Goal: Information Seeking & Learning: Learn about a topic

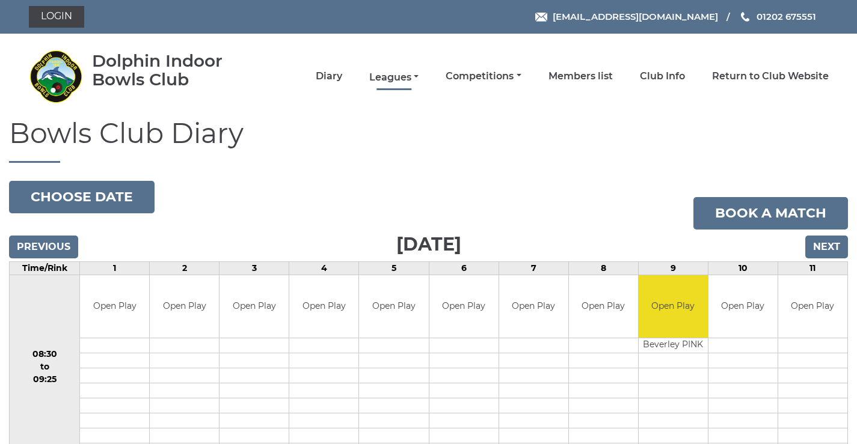
click at [384, 77] on link "Leagues" at bounding box center [393, 77] width 49 height 13
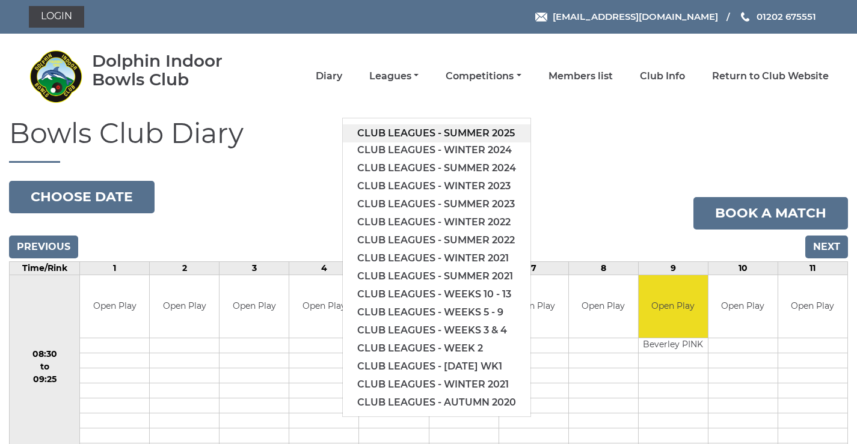
click at [388, 133] on link "Club leagues - Summer 2025" at bounding box center [437, 133] width 188 height 18
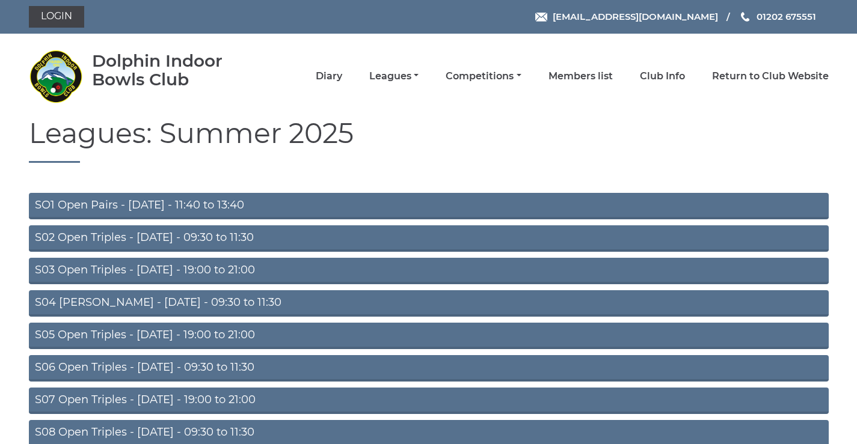
click at [203, 204] on link "SO1 Open Pairs - [DATE] - 11:40 to 13:40" at bounding box center [429, 206] width 800 height 26
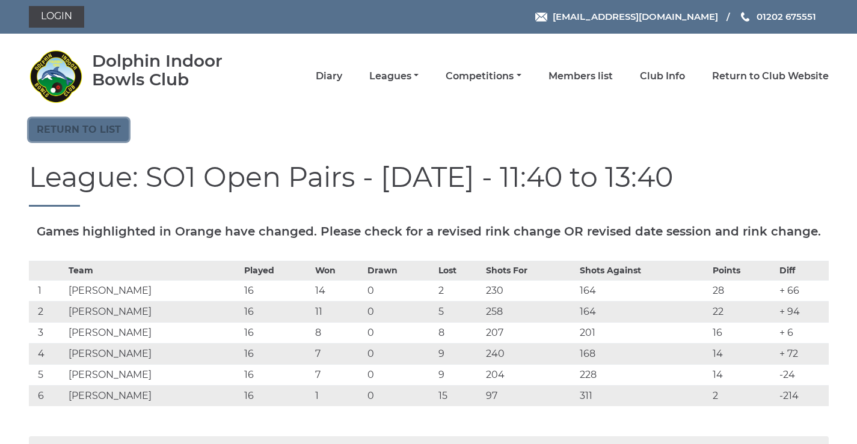
click at [93, 129] on link "Return to list" at bounding box center [79, 129] width 100 height 23
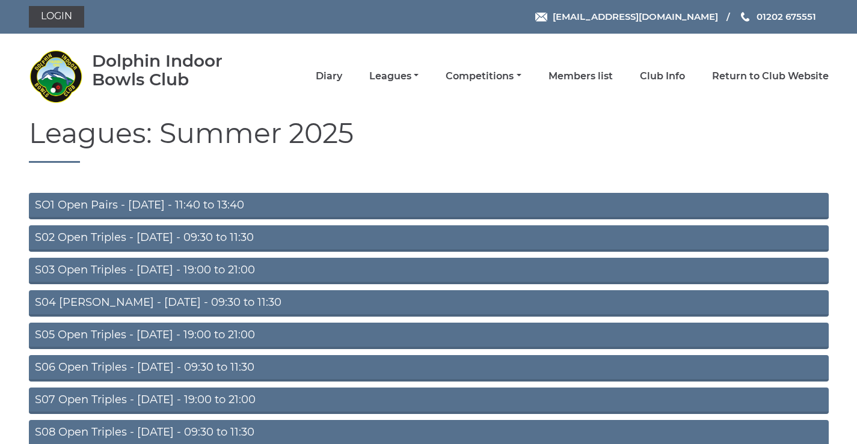
click at [167, 239] on link "S02 Open Triples - Tuesday - 09:30 to 11:30" at bounding box center [429, 239] width 800 height 26
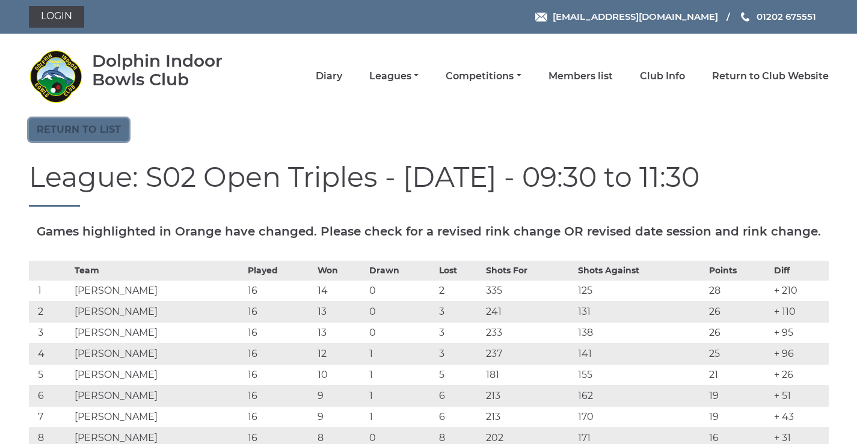
click at [97, 129] on link "Return to list" at bounding box center [79, 129] width 100 height 23
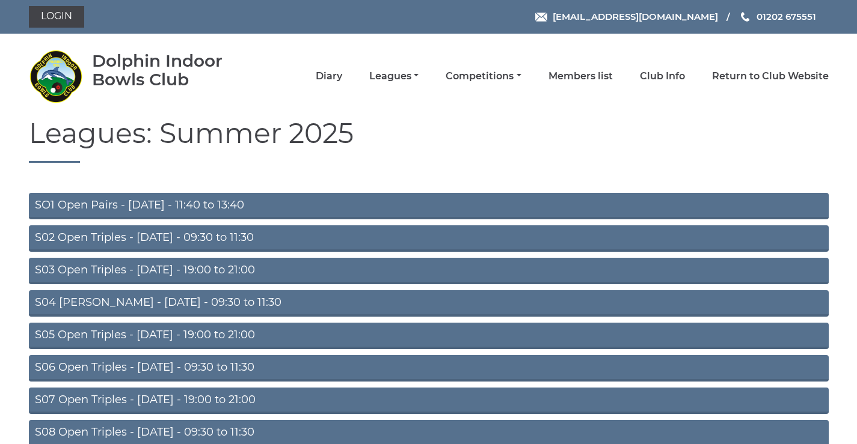
click at [221, 272] on link "S03 Open Triples - [DATE] - 19:00 to 21:00" at bounding box center [429, 271] width 800 height 26
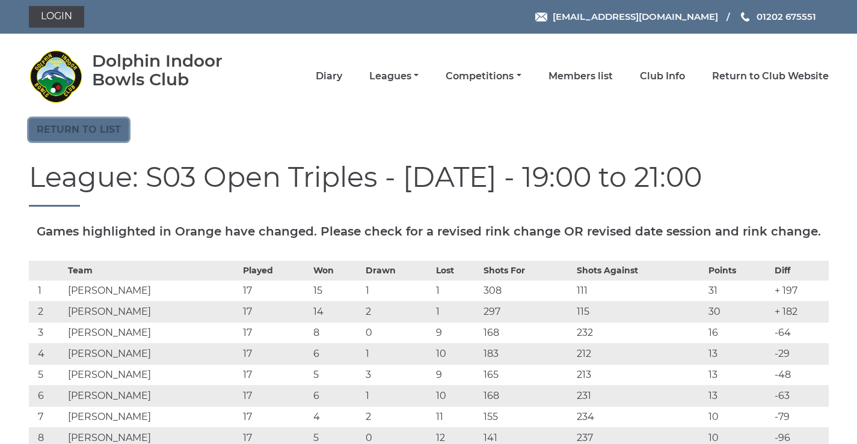
click at [60, 131] on link "Return to list" at bounding box center [79, 129] width 100 height 23
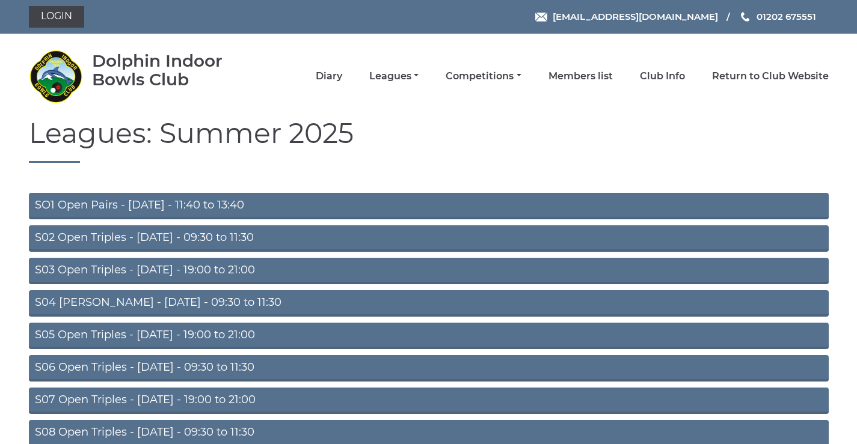
click at [190, 333] on link "S05 Open Triples - [DATE] - 19:00 to 21:00" at bounding box center [429, 336] width 800 height 26
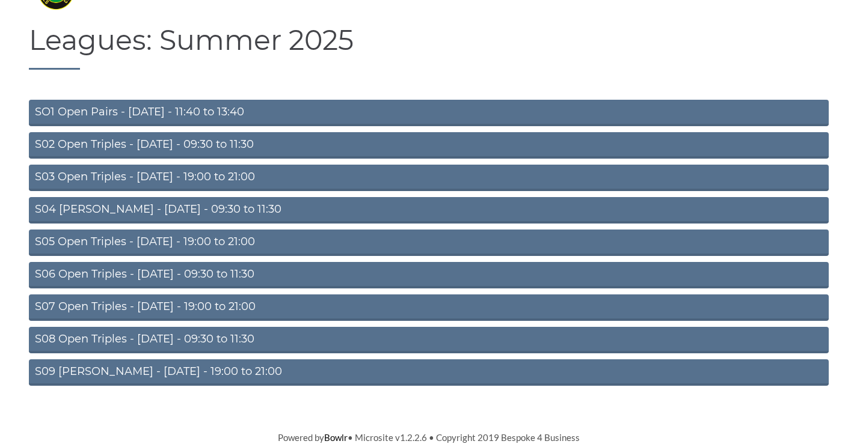
click at [170, 274] on link "S06 Open Triples - [DATE] - 09:30 to 11:30" at bounding box center [429, 275] width 800 height 26
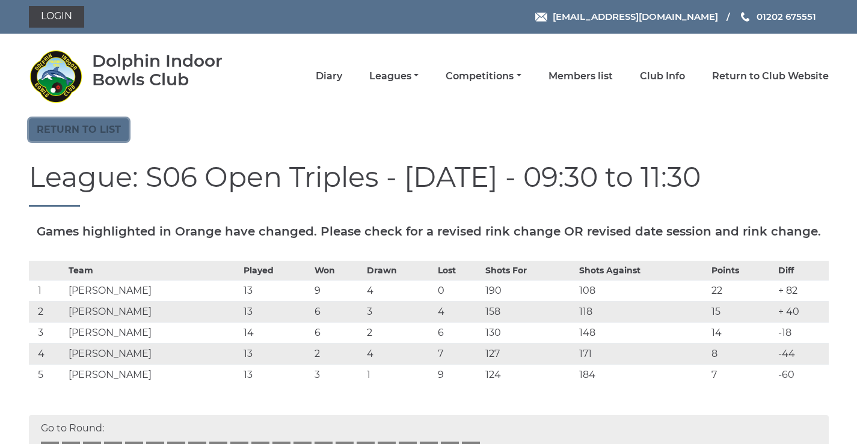
click at [82, 128] on link "Return to list" at bounding box center [79, 129] width 100 height 23
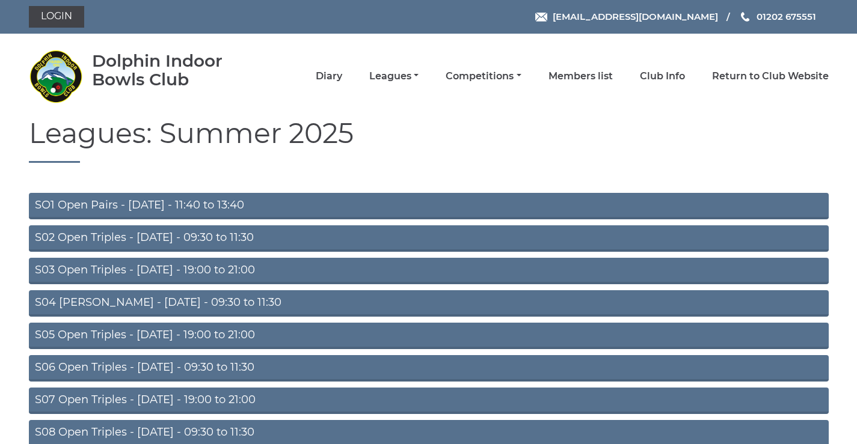
scroll to position [96, 0]
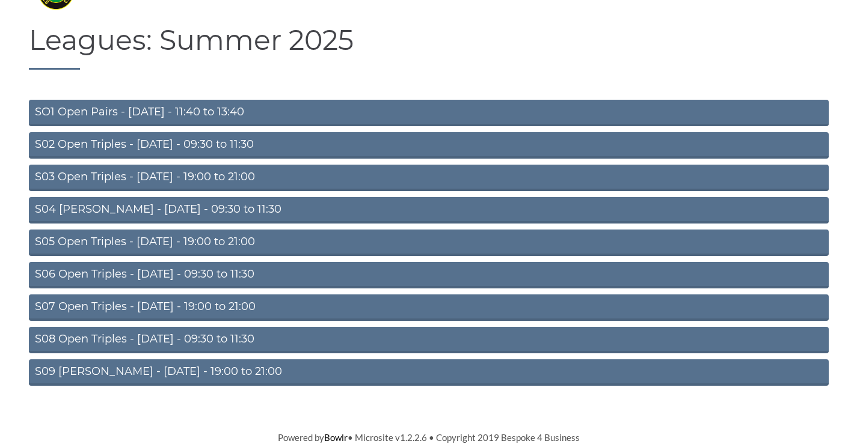
click at [229, 303] on link "S07 Open Triples - [DATE] - 19:00 to 21:00" at bounding box center [429, 308] width 800 height 26
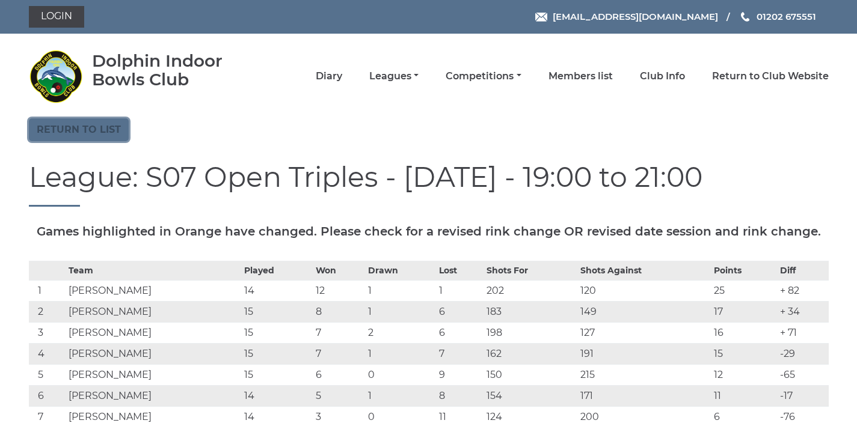
click at [66, 132] on link "Return to list" at bounding box center [79, 129] width 100 height 23
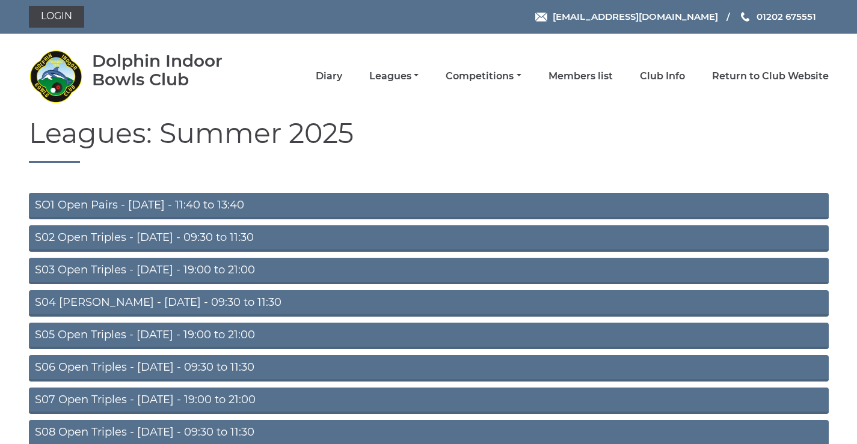
scroll to position [96, 0]
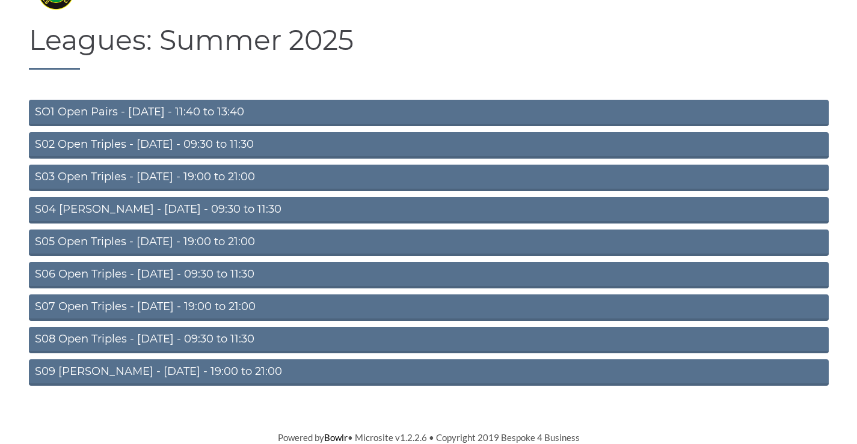
click at [105, 333] on link "S08 Open Triples - [DATE] - 09:30 to 11:30" at bounding box center [429, 340] width 800 height 26
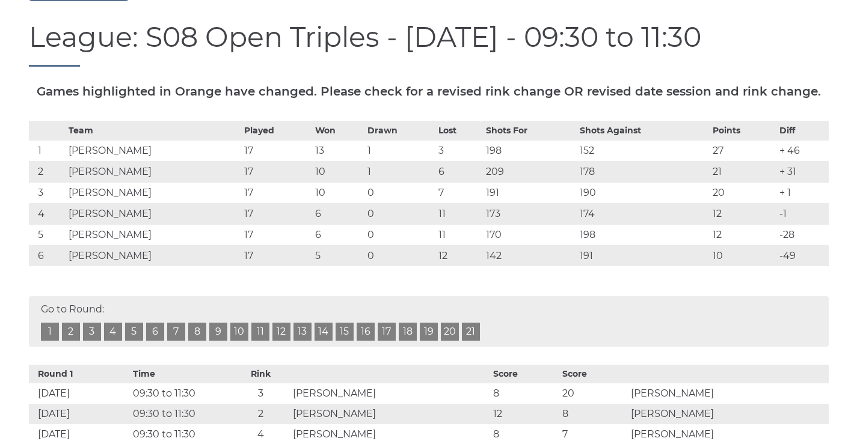
scroll to position [281, 0]
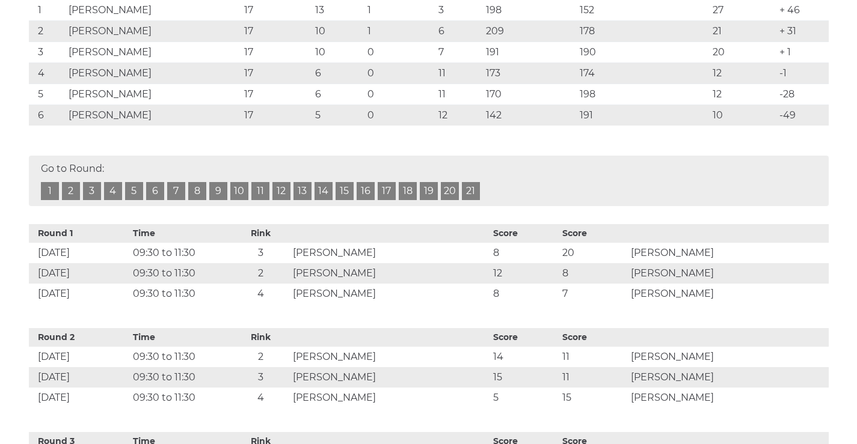
click at [426, 200] on link "19" at bounding box center [429, 191] width 18 height 18
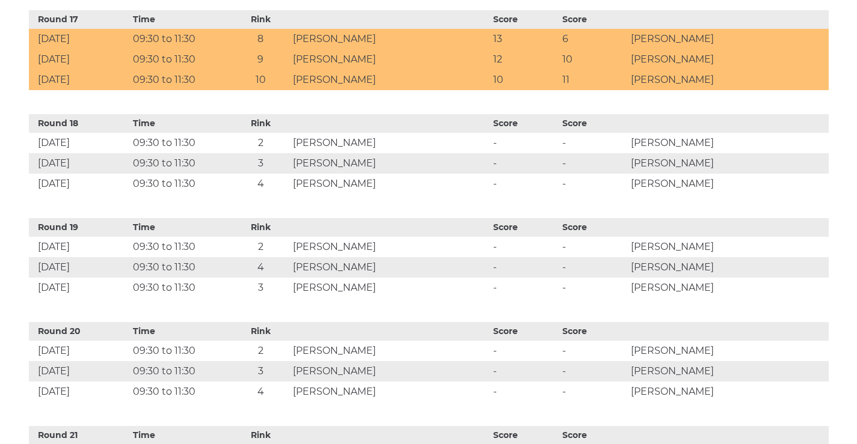
scroll to position [1879, 0]
